Goal: Check status: Check status

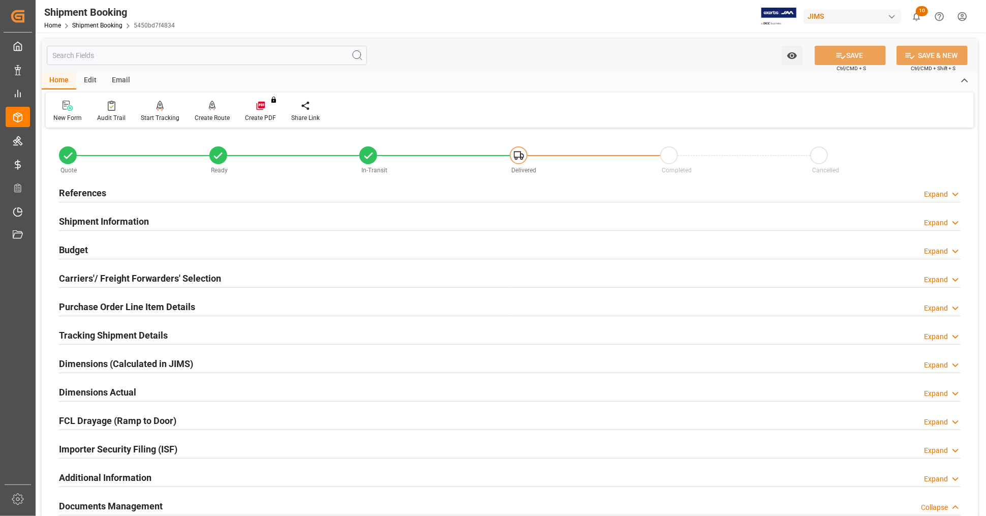
scroll to position [338, 0]
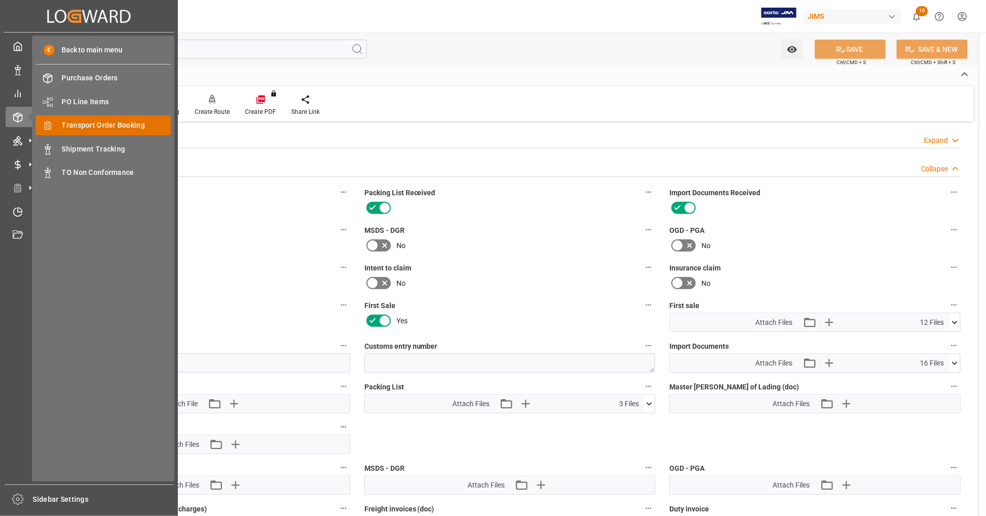
click at [101, 120] on span "Transport Order Booking" at bounding box center [116, 125] width 109 height 11
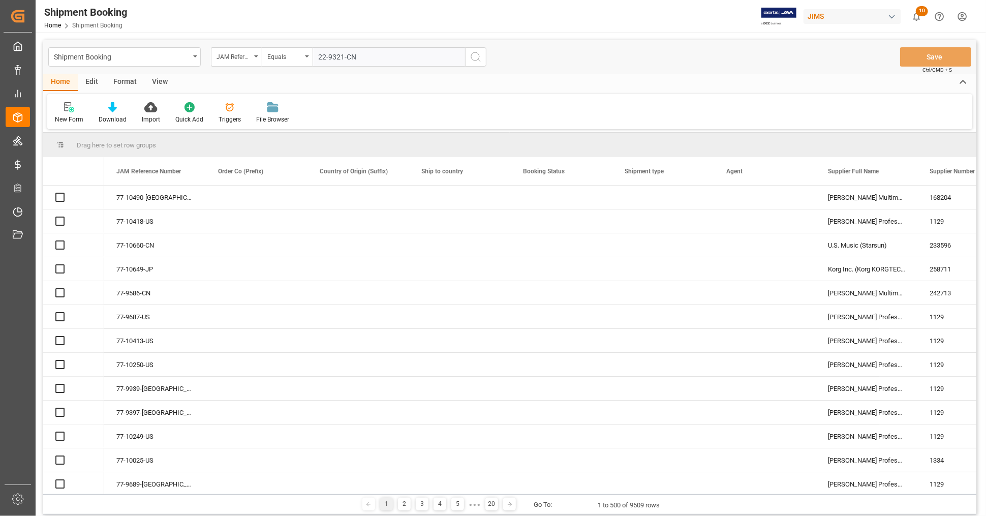
type input "22-9321-CN"
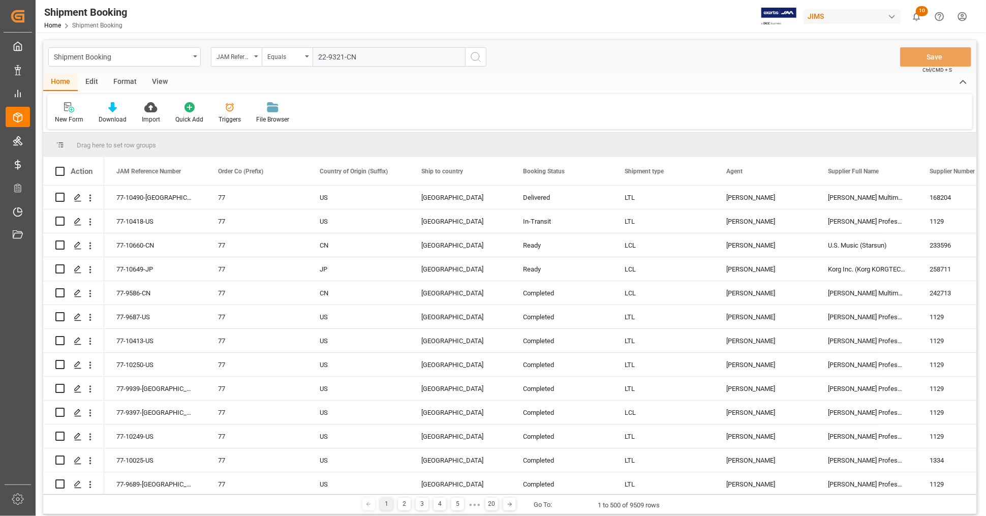
click at [476, 57] on icon "search button" at bounding box center [476, 57] width 12 height 12
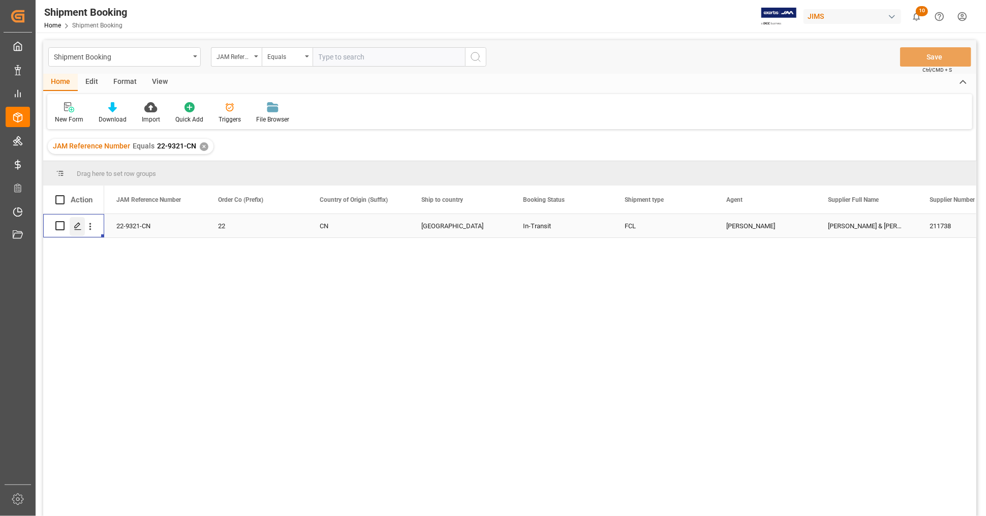
click at [73, 220] on div "Press SPACE to select this row." at bounding box center [77, 226] width 15 height 19
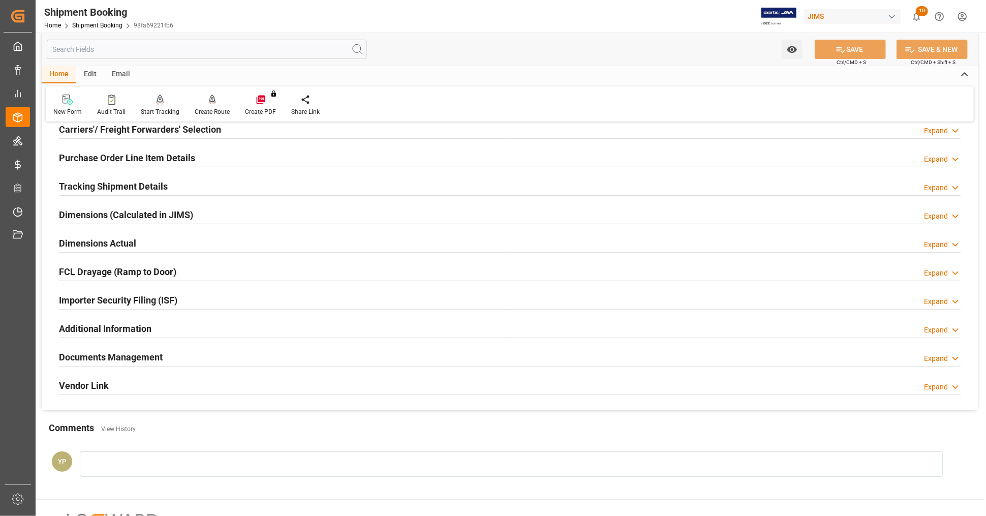
scroll to position [246, 0]
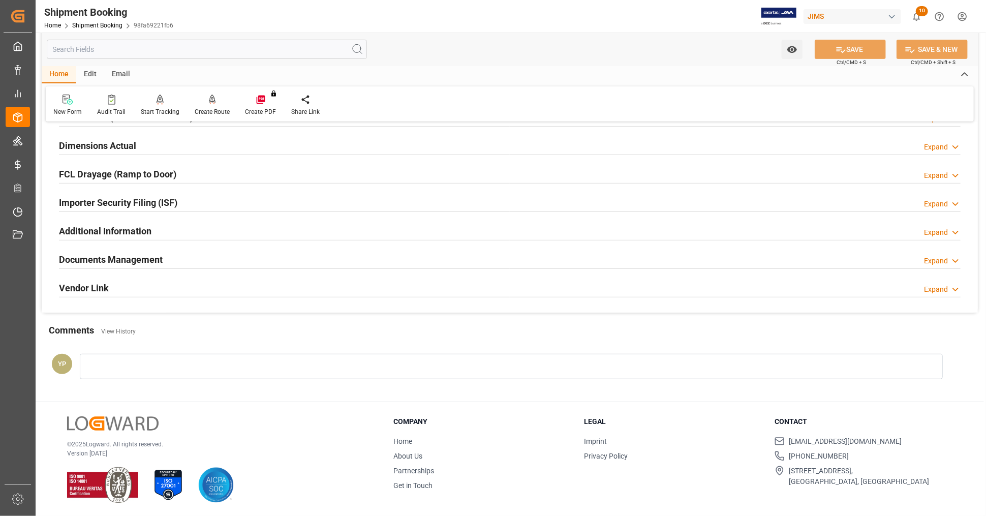
click at [179, 261] on div "Documents Management Expand" at bounding box center [510, 258] width 902 height 19
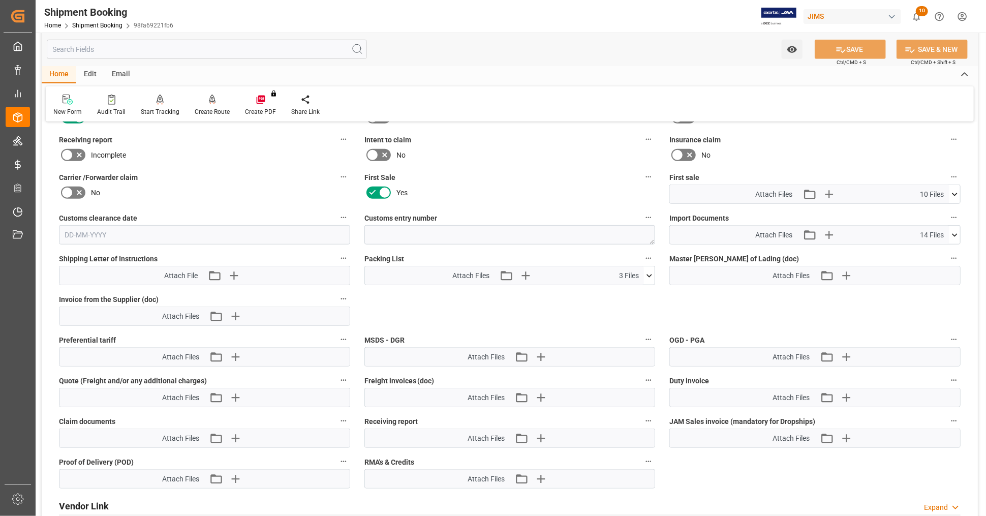
scroll to position [473, 0]
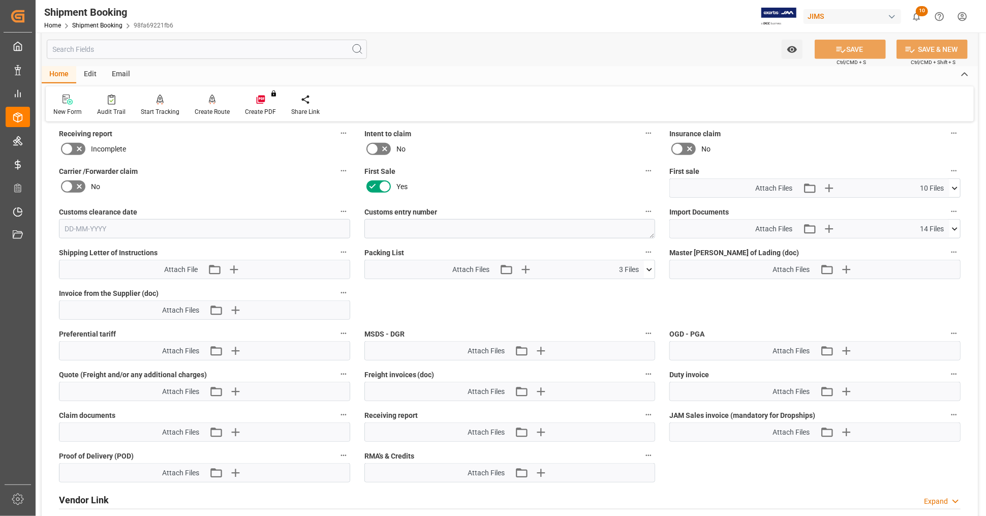
click at [959, 185] on icon at bounding box center [954, 188] width 11 height 11
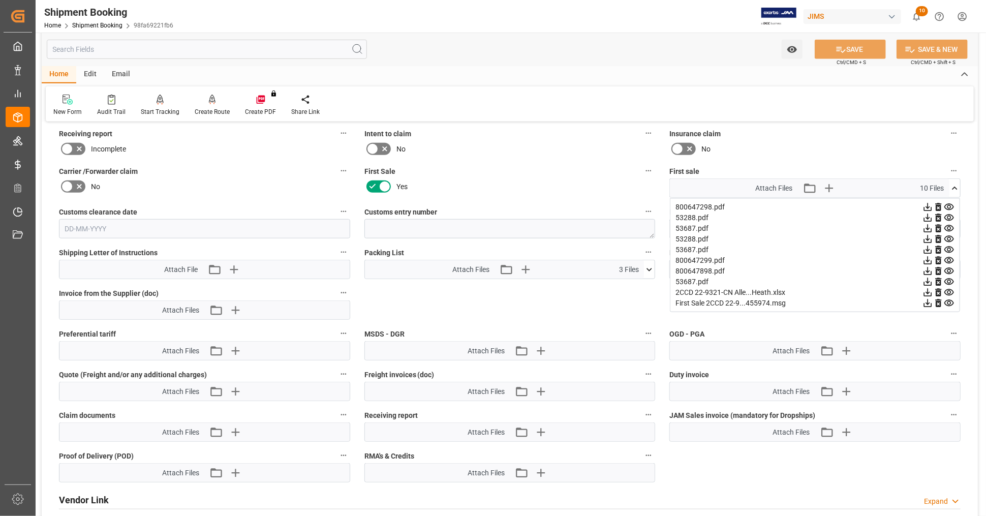
click at [927, 287] on icon at bounding box center [927, 292] width 11 height 11
click at [926, 267] on icon at bounding box center [928, 271] width 8 height 8
click at [929, 257] on icon at bounding box center [928, 261] width 8 height 8
click at [926, 203] on icon at bounding box center [927, 207] width 11 height 11
click at [957, 183] on icon at bounding box center [954, 188] width 11 height 11
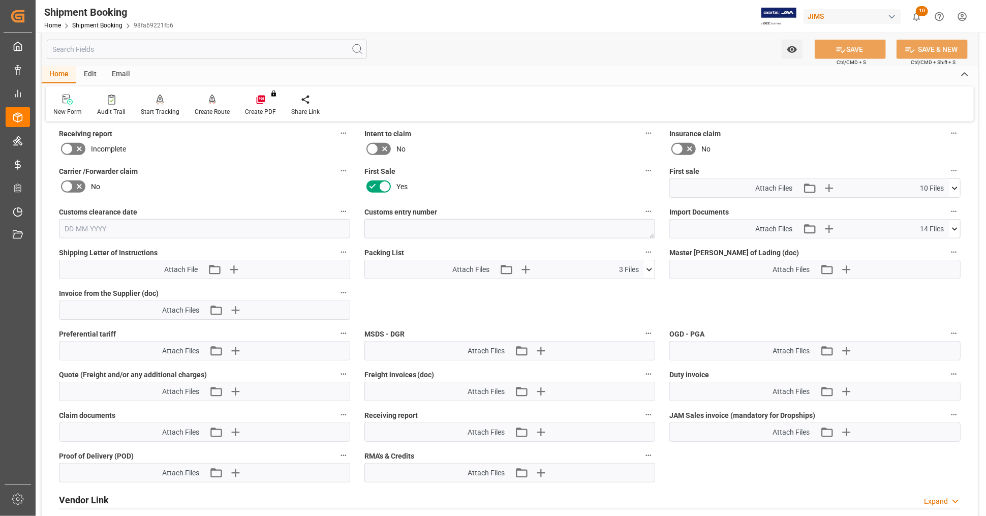
click at [951, 226] on icon at bounding box center [954, 229] width 11 height 11
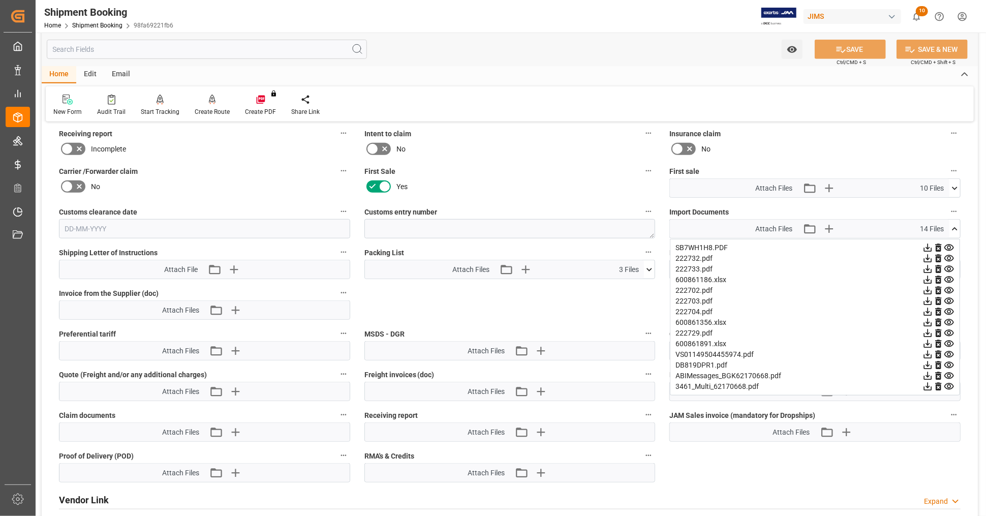
click at [929, 351] on icon at bounding box center [928, 355] width 8 height 8
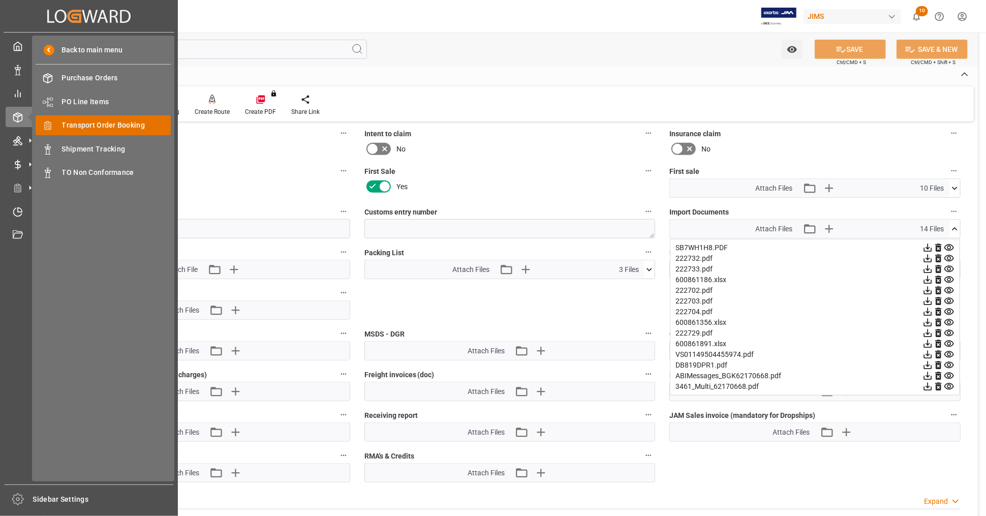
click at [137, 126] on span "Transport Order Booking" at bounding box center [116, 125] width 109 height 11
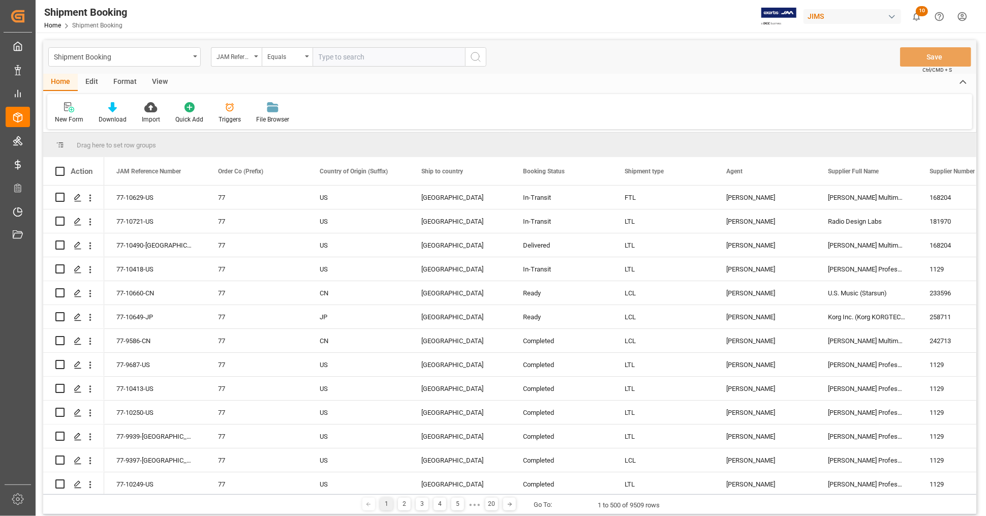
click at [392, 55] on input "text" at bounding box center [389, 56] width 152 height 19
type input "22-9446-MY"
click at [476, 60] on circle "search button" at bounding box center [475, 56] width 8 height 8
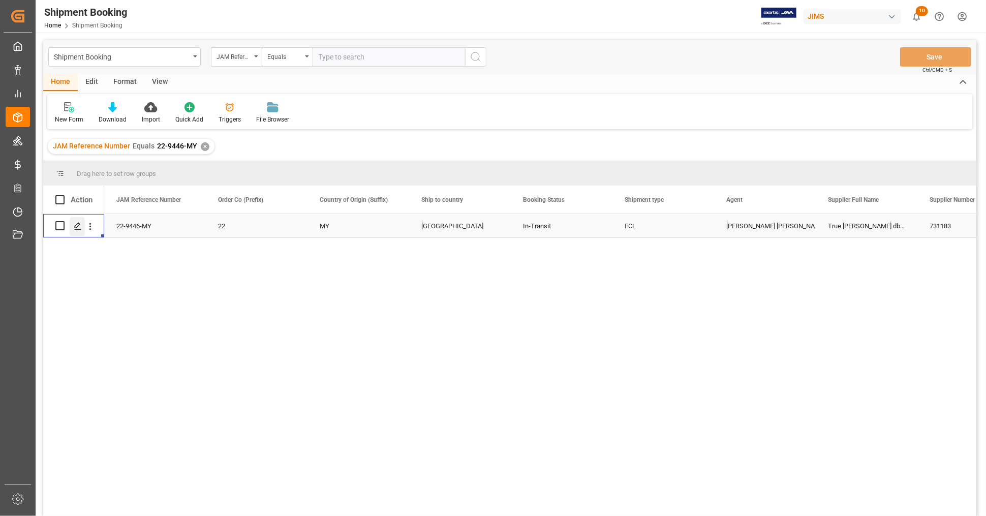
click at [77, 227] on icon "Press SPACE to select this row." at bounding box center [78, 226] width 8 height 8
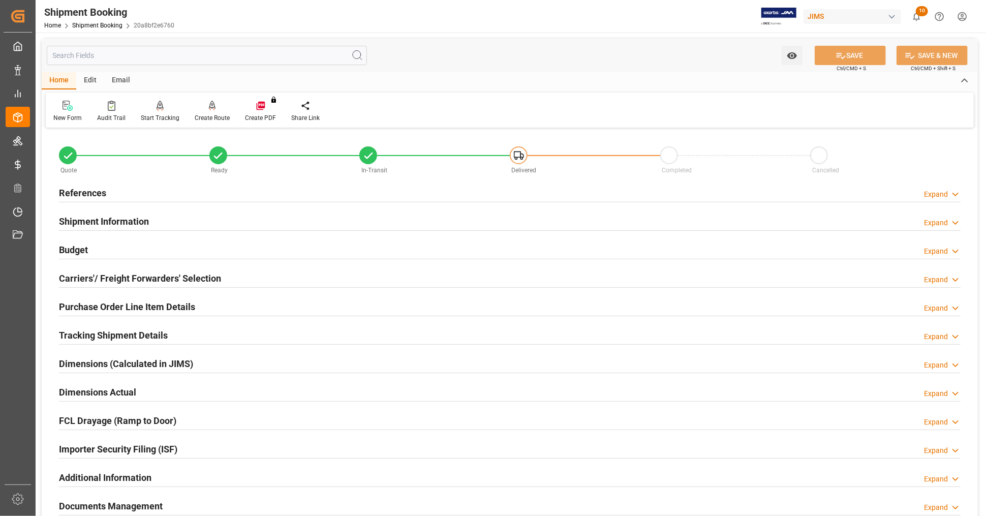
scroll to position [169, 0]
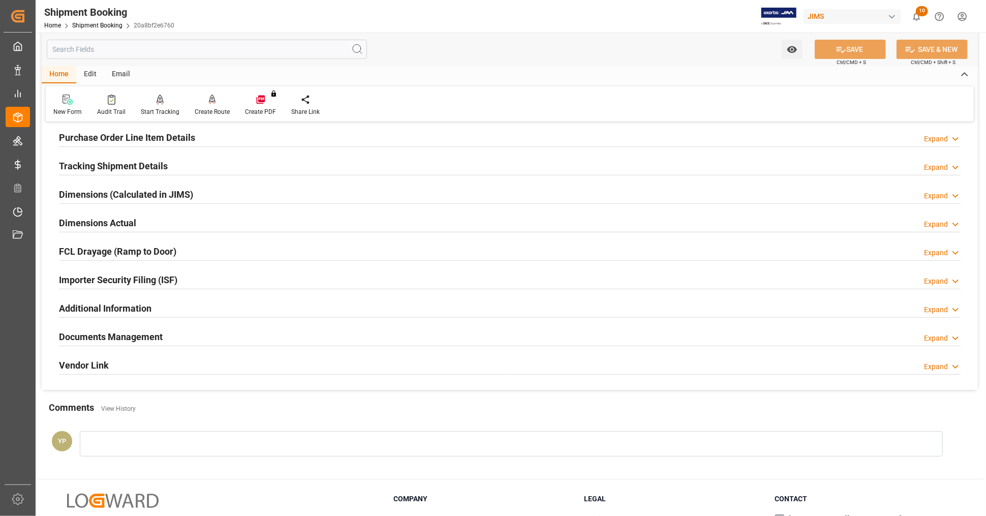
click at [141, 337] on h2 "Documents Management" at bounding box center [111, 337] width 104 height 14
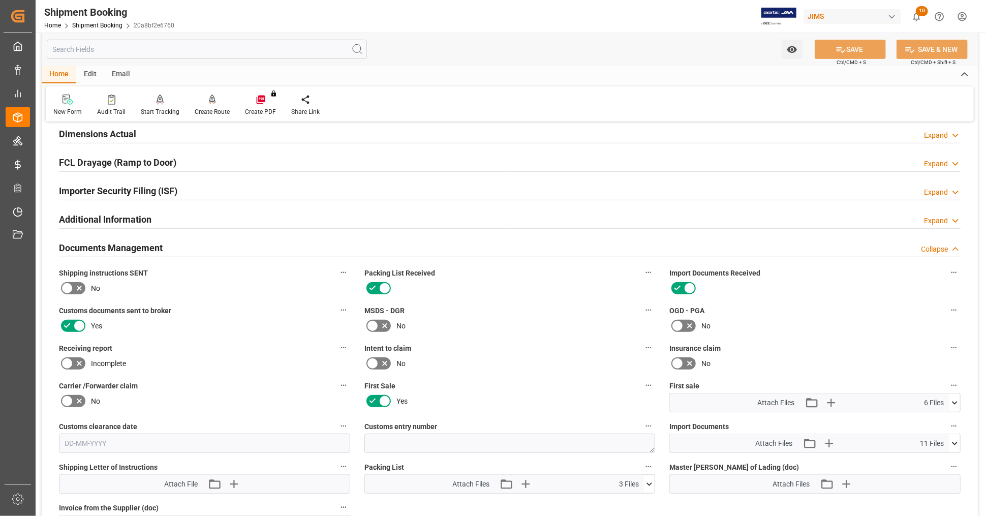
scroll to position [395, 0]
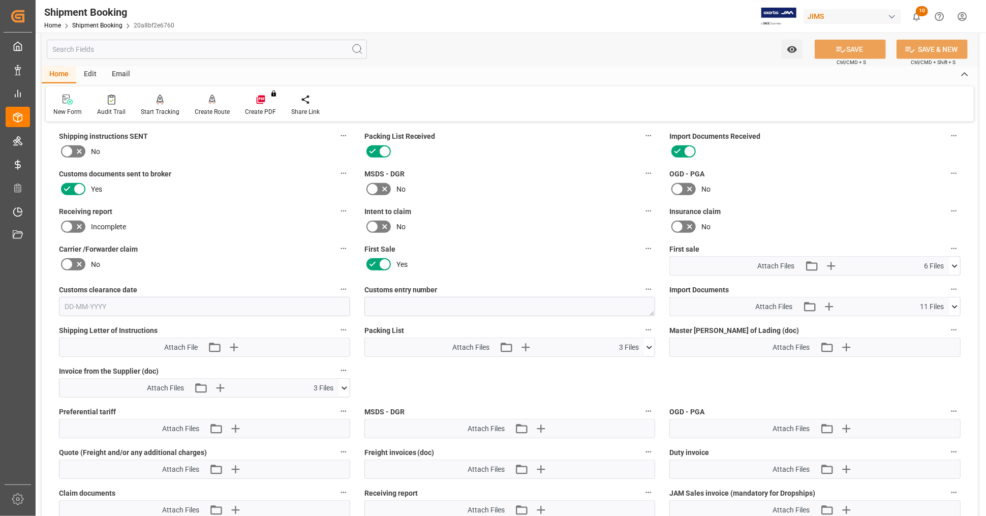
click at [958, 263] on icon at bounding box center [954, 266] width 11 height 11
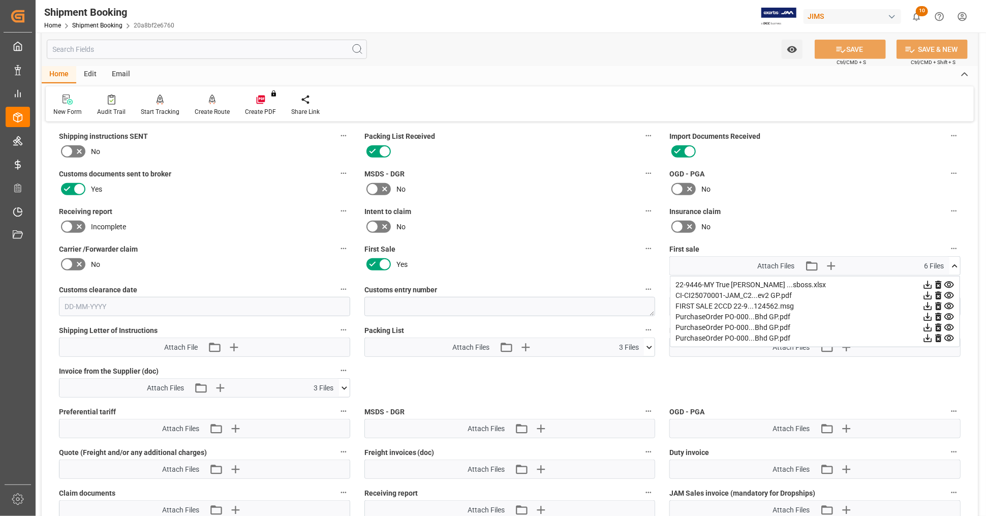
click at [926, 280] on icon at bounding box center [927, 285] width 11 height 11
click at [927, 291] on icon at bounding box center [927, 295] width 11 height 11
click at [955, 264] on icon at bounding box center [955, 265] width 6 height 3
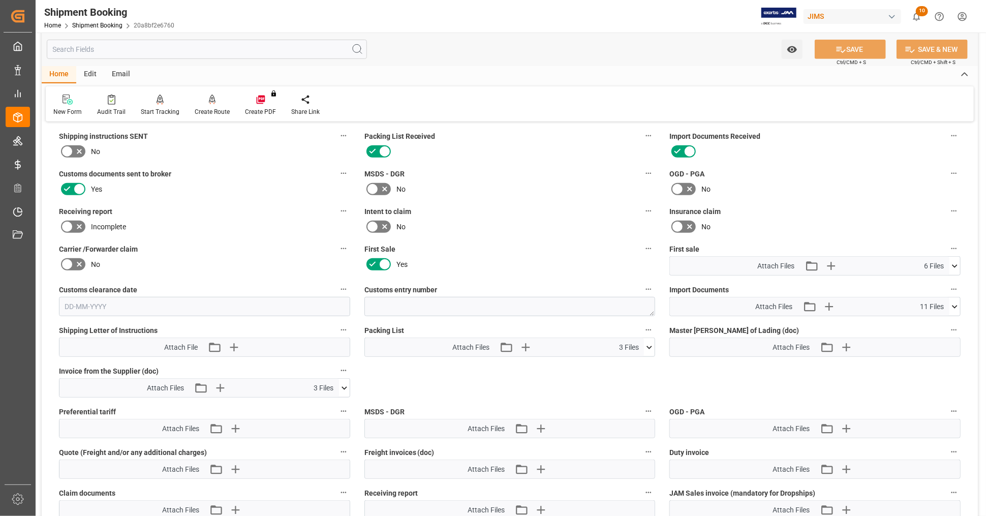
click at [956, 301] on icon at bounding box center [954, 306] width 11 height 11
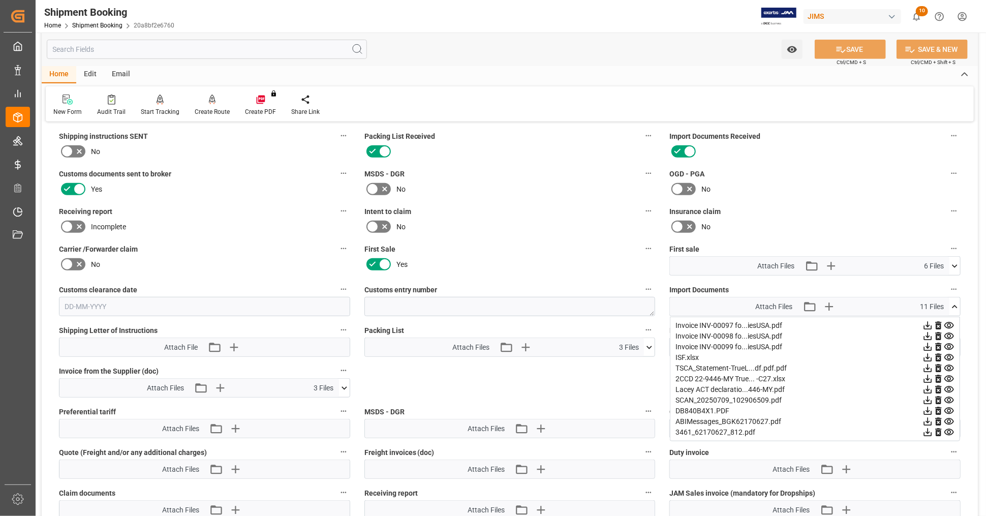
click at [928, 407] on icon at bounding box center [928, 411] width 8 height 8
click at [928, 398] on icon at bounding box center [927, 400] width 11 height 11
click at [927, 322] on icon at bounding box center [928, 326] width 8 height 8
click at [926, 334] on icon at bounding box center [927, 336] width 11 height 11
click at [928, 343] on icon at bounding box center [927, 347] width 11 height 11
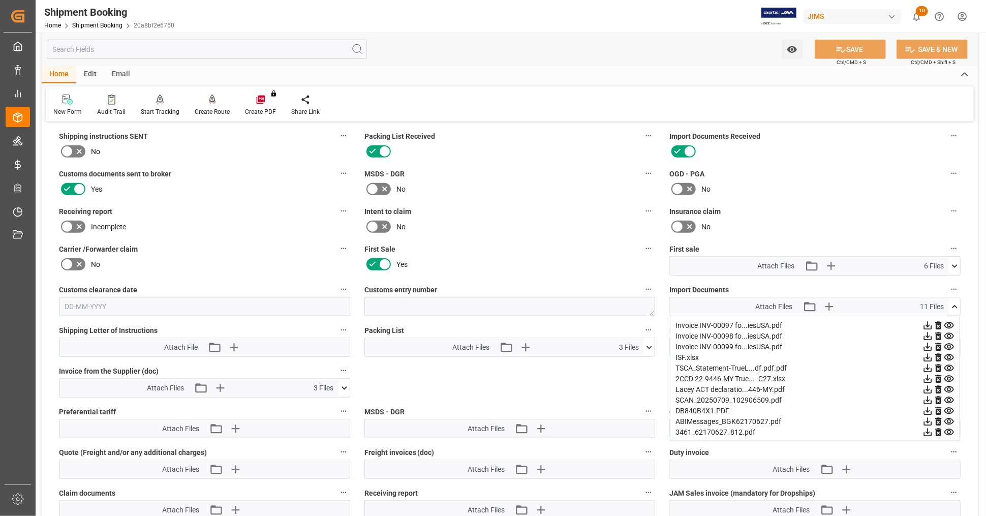
click at [955, 305] on icon at bounding box center [955, 306] width 6 height 3
